Goal: Task Accomplishment & Management: Complete application form

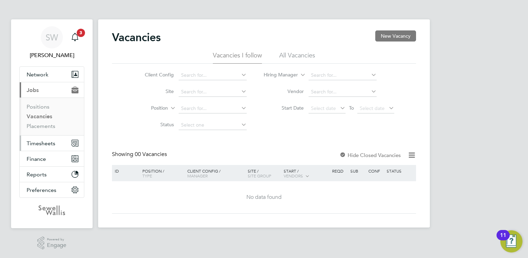
click at [44, 142] on span "Timesheets" at bounding box center [41, 143] width 29 height 7
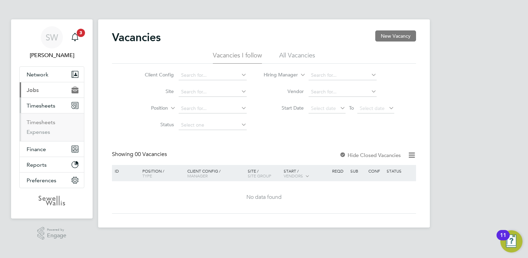
click at [44, 122] on link "Timesheets" at bounding box center [41, 122] width 29 height 7
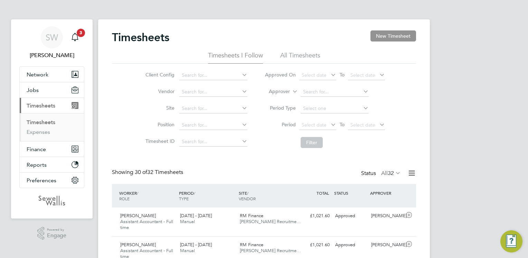
click at [382, 31] on button "New Timesheet" at bounding box center [393, 35] width 46 height 11
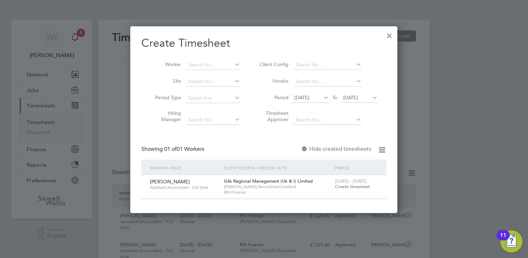
click at [353, 185] on span "Create timesheet" at bounding box center [352, 186] width 35 height 6
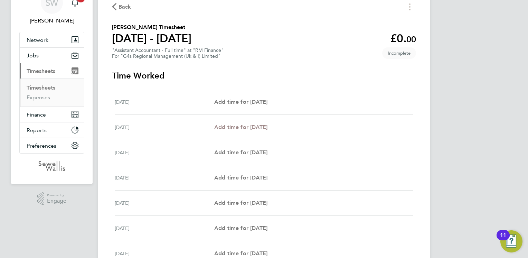
click at [250, 126] on span "Add time for [DATE]" at bounding box center [240, 127] width 53 height 7
select select "30"
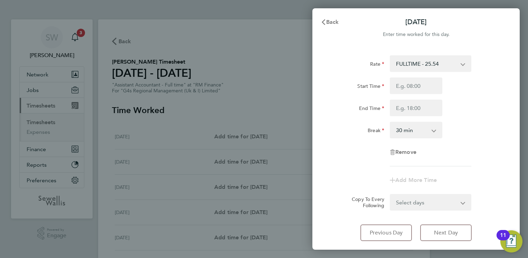
click at [431, 66] on select "FULLTIME - 25.54 [PERSON_NAME] - 25.54" at bounding box center [426, 63] width 72 height 15
select select "30"
click at [422, 86] on input "Start Time" at bounding box center [415, 85] width 52 height 17
type input "08:30"
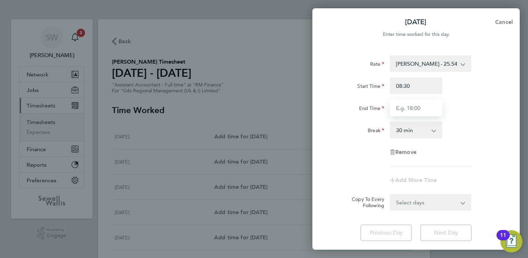
type input "17:00"
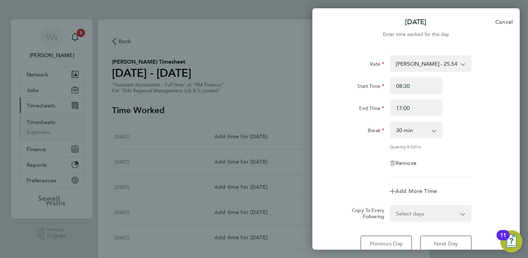
click at [416, 208] on select "Select days Day Weekday (Mon-Fri) Weekend (Sat-Sun) [DATE] [DATE] [DATE] [DATE]…" at bounding box center [426, 212] width 73 height 15
select select "WED"
click at [390, 205] on select "Select days Day Weekday (Mon-Fri) Weekend (Sat-Sun) [DATE] [DATE] [DATE] [DATE]…" at bounding box center [426, 212] width 73 height 15
select select "[DATE]"
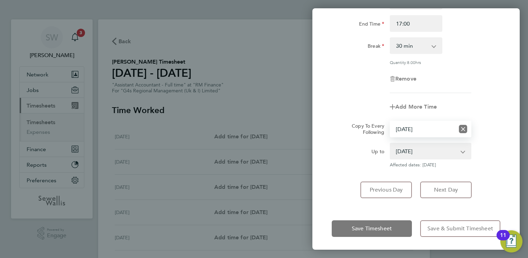
click at [426, 153] on select "[DATE] [DATE] [DATE] [DATE] [DATE]" at bounding box center [426, 150] width 72 height 15
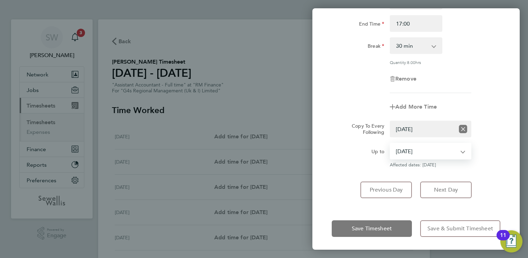
click at [418, 127] on select "Select days Day Weekday (Mon-Fri) Weekend (Sat-Sun) [DATE] [DATE] [DATE] [DATE]…" at bounding box center [422, 128] width 64 height 15
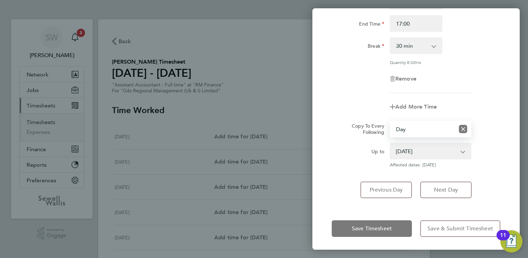
click at [390, 121] on select "Select days Day Weekday (Mon-Fri) Weekend (Sat-Sun) [DATE] [DATE] [DATE] [DATE]…" at bounding box center [422, 128] width 64 height 15
click at [410, 126] on select "Select days Day Weekday (Mon-Fri) Weekend (Sat-Sun) [DATE] [DATE] [DATE] [DATE]…" at bounding box center [422, 128] width 64 height 15
click at [462, 127] on icon "Reset selection" at bounding box center [463, 129] width 8 height 8
select select "0: null"
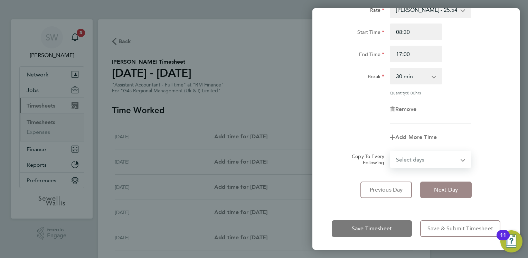
click at [445, 187] on span "Next Day" at bounding box center [446, 189] width 24 height 7
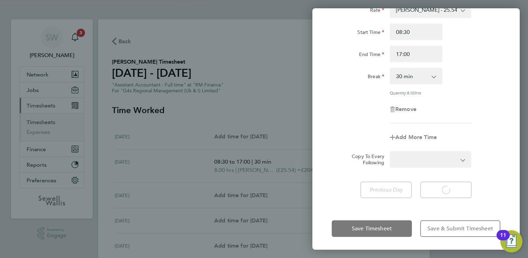
select select "30"
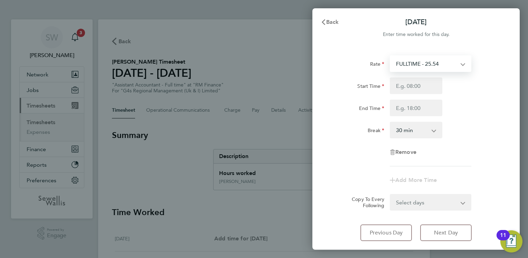
click at [418, 68] on select "FULLTIME - 25.54 [PERSON_NAME] - 25.54" at bounding box center [426, 63] width 72 height 15
select select "30"
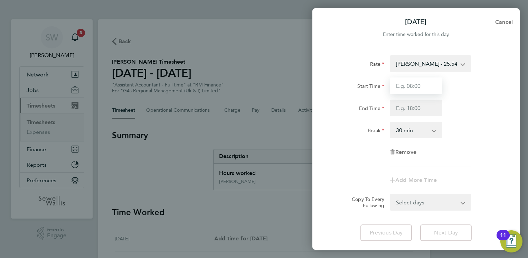
click at [411, 91] on input "Start Time" at bounding box center [415, 85] width 52 height 17
type input "08:30"
type input "17:00"
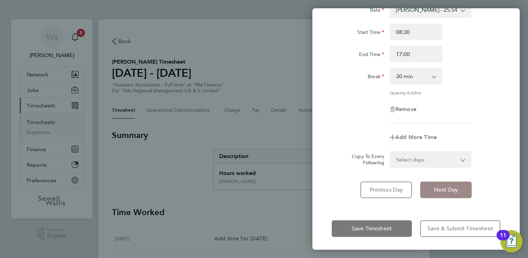
click at [445, 186] on span "Next Day" at bounding box center [446, 189] width 24 height 7
select select "30"
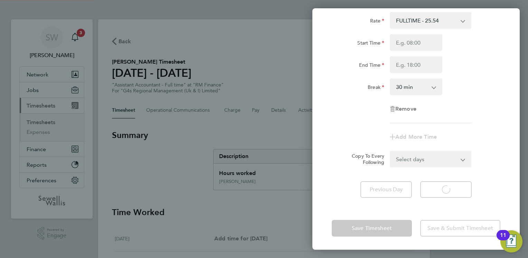
select select "30"
click at [413, 21] on select "FULLTIME - 25.54 [PERSON_NAME] - 25.54" at bounding box center [426, 20] width 72 height 15
select select "30"
click at [414, 38] on input "Start Time" at bounding box center [415, 42] width 52 height 17
type input "08:30"
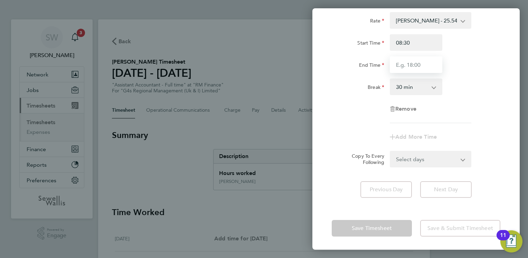
type input "17:00"
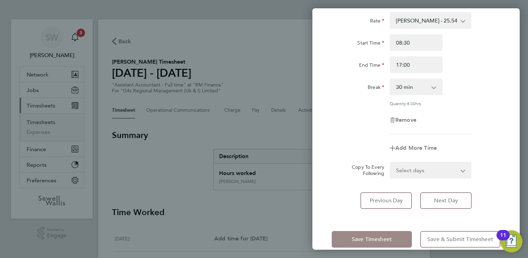
click at [375, 236] on span "Save Timesheet" at bounding box center [372, 238] width 40 height 7
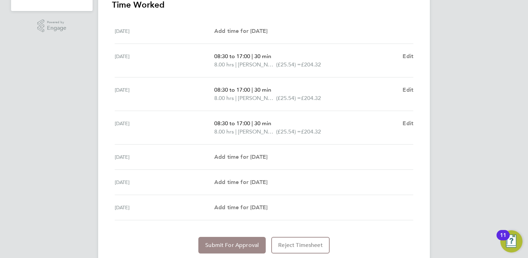
click at [239, 246] on span "Submit For Approval" at bounding box center [232, 244] width 54 height 7
